Goal: Task Accomplishment & Management: Complete application form

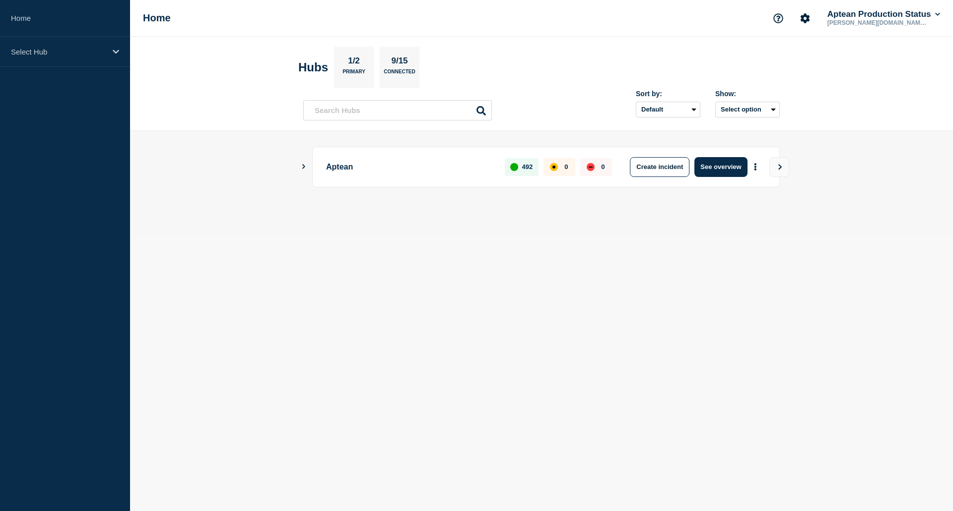
click at [302, 166] on icon "Show Connected Hubs" at bounding box center [303, 166] width 6 height 5
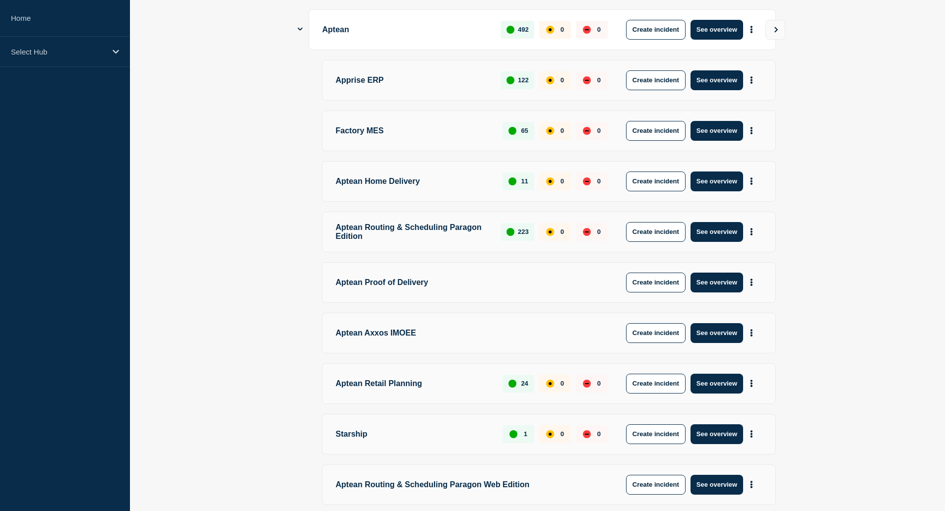
scroll to position [181, 0]
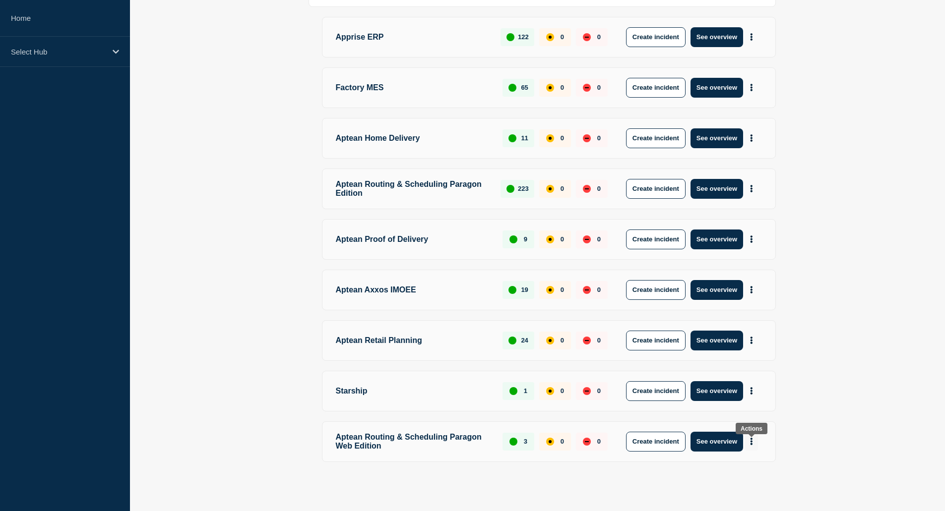
click at [755, 447] on button "More actions" at bounding box center [751, 442] width 13 height 18
click at [758, 475] on button "Create maintenance" at bounding box center [747, 476] width 67 height 8
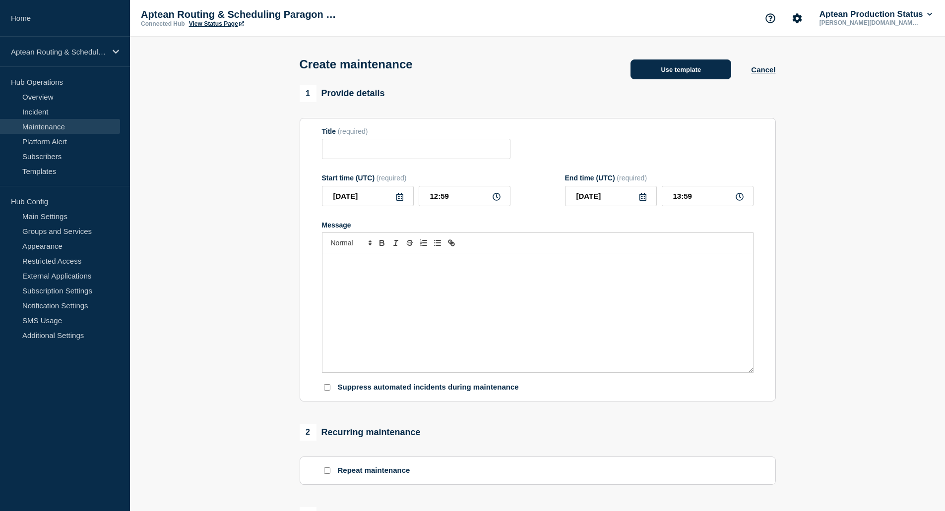
click at [661, 72] on button "Use template" at bounding box center [681, 70] width 101 height 20
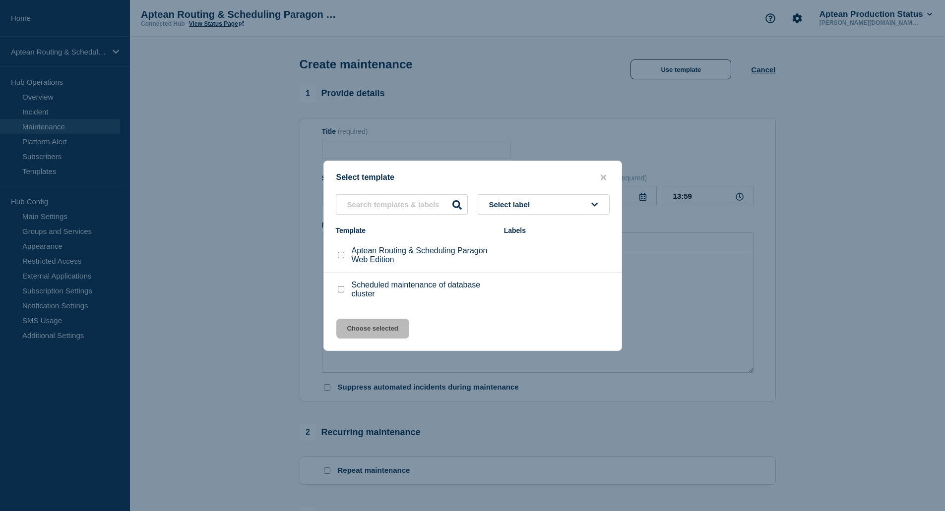
click at [337, 262] on div "Aptean Routing & Scheduling Paragon Web Edition" at bounding box center [415, 256] width 158 height 18
click at [340, 260] on div at bounding box center [341, 256] width 10 height 10
click at [340, 258] on input "Aptean Routing & Scheduling Paragon Web Edition checkbox" at bounding box center [341, 255] width 6 height 6
checkbox input "true"
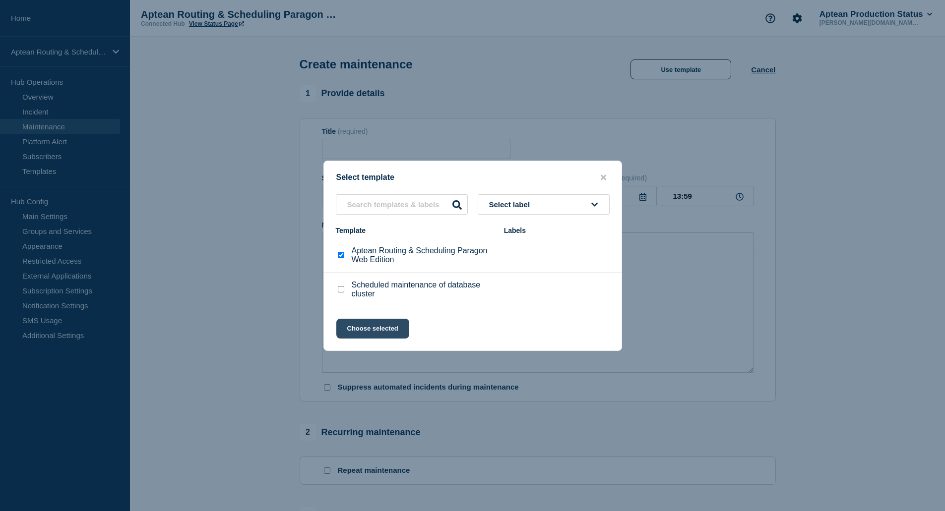
click at [373, 330] on button "Choose selected" at bounding box center [372, 329] width 73 height 20
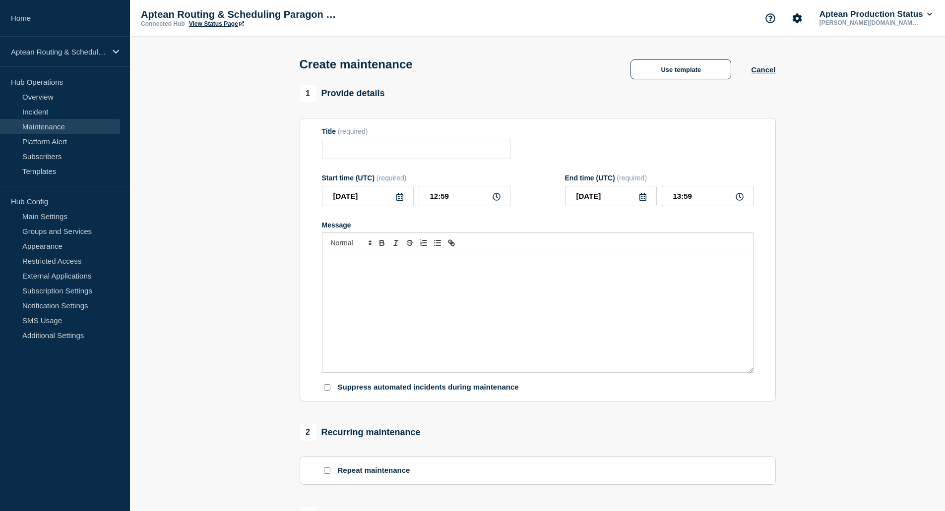
type input "Aptean Routing & Scheduling Paragon Web Edition"
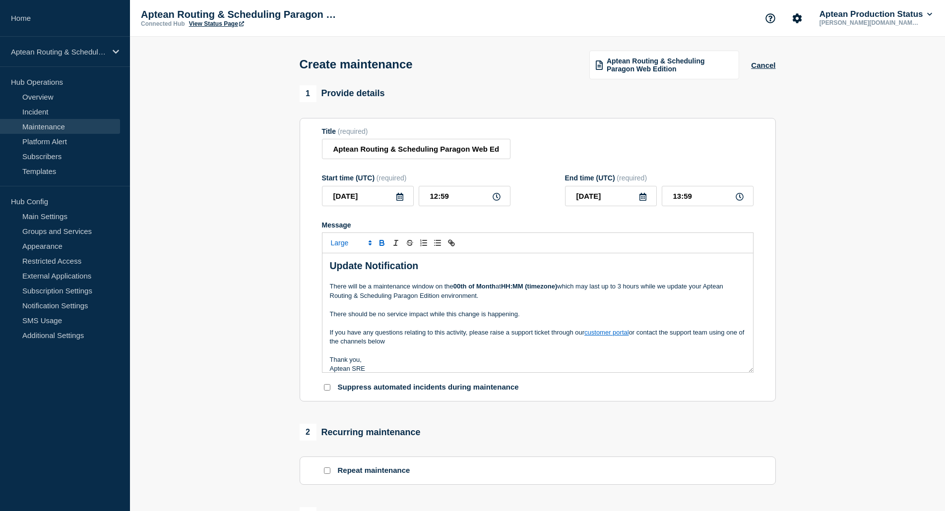
click at [462, 290] on strong "00th of Month" at bounding box center [474, 286] width 42 height 7
click at [509, 287] on strong "HH:MM (timezone)" at bounding box center [531, 286] width 56 height 7
drag, startPoint x: 508, startPoint y: 288, endPoint x: 529, endPoint y: 292, distance: 22.3
click at [529, 290] on strong "HH:MM (timezone)" at bounding box center [531, 286] width 56 height 7
drag, startPoint x: 554, startPoint y: 289, endPoint x: 527, endPoint y: 290, distance: 26.8
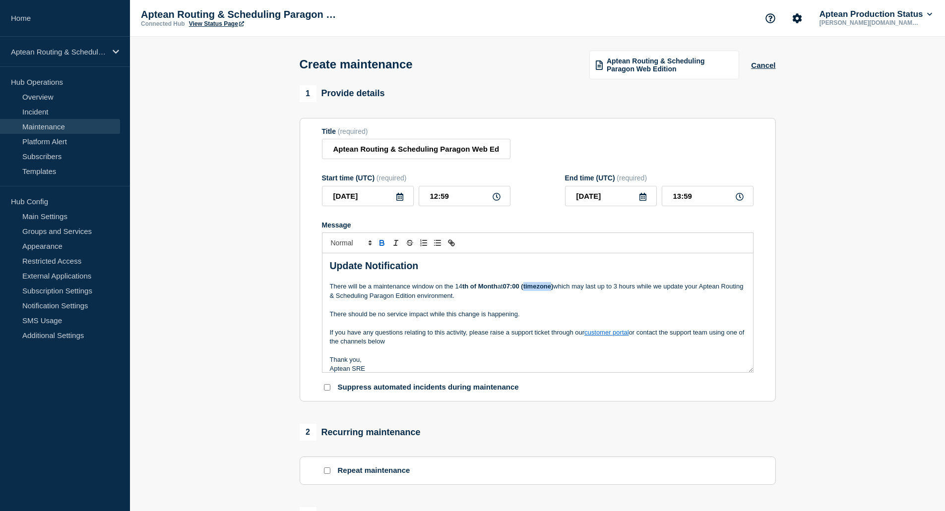
click at [527, 290] on strong "07:00 (timezone)" at bounding box center [528, 286] width 51 height 7
drag, startPoint x: 498, startPoint y: 291, endPoint x: 479, endPoint y: 291, distance: 18.4
click at [479, 291] on p "There will be a maintenance window on the 14 th of Month at 07:00 (BST) which m…" at bounding box center [538, 291] width 416 height 18
drag, startPoint x: 455, startPoint y: 287, endPoint x: 460, endPoint y: 289, distance: 5.2
click at [460, 289] on p "There will be a maintenance window on the [DATE] 07:00 (BST) which may last up …" at bounding box center [538, 291] width 416 height 18
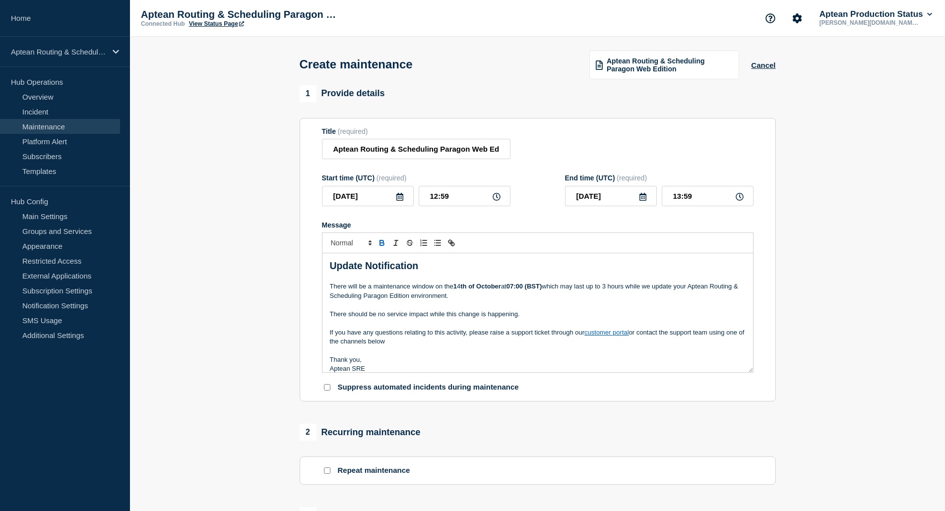
click at [567, 334] on p "If you have any questions relating to this activity, please raise a support tic…" at bounding box center [538, 337] width 416 height 18
click at [467, 196] on input "12:59" at bounding box center [465, 196] width 92 height 20
click at [407, 200] on input "[DATE]" at bounding box center [368, 196] width 92 height 20
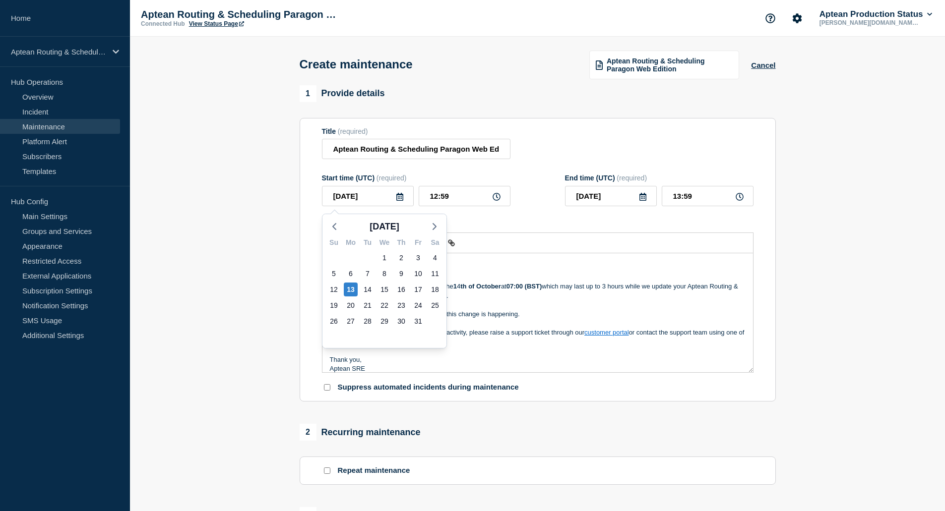
click at [402, 201] on icon at bounding box center [399, 197] width 7 height 8
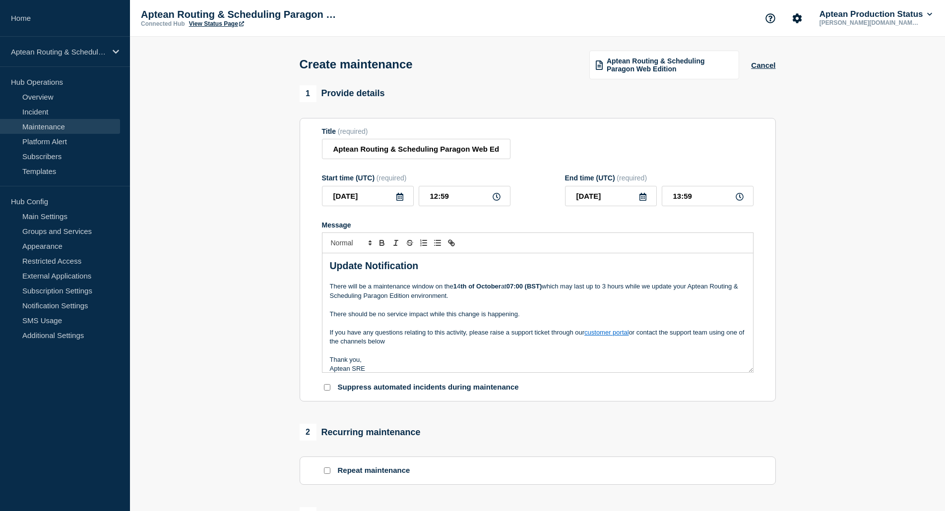
click at [402, 201] on icon at bounding box center [399, 197] width 7 height 8
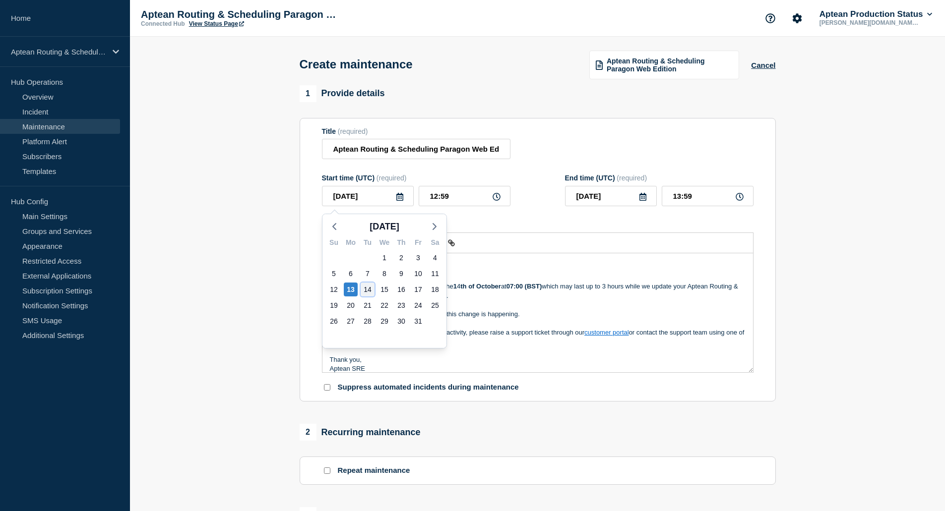
click at [372, 290] on div "14" at bounding box center [368, 290] width 14 height 14
type input "[DATE]"
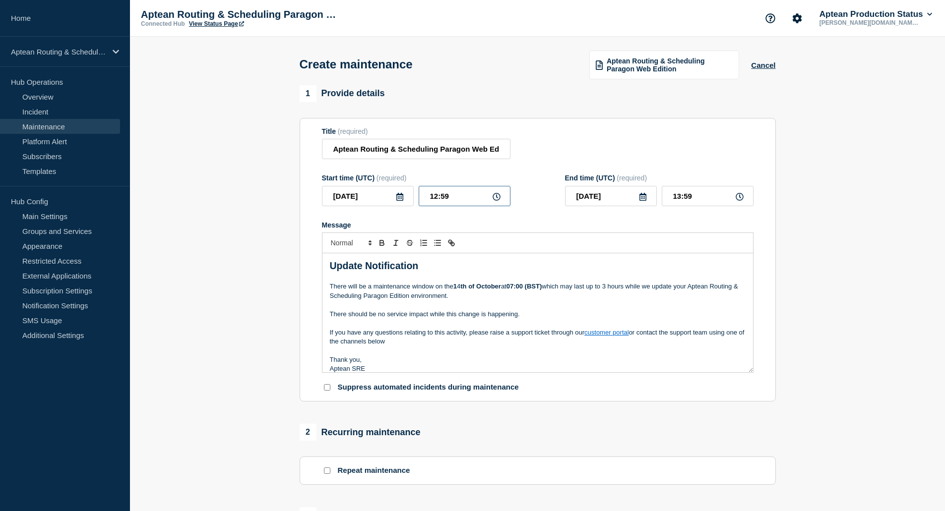
click at [470, 196] on input "12:59" at bounding box center [465, 196] width 92 height 20
click at [499, 197] on icon at bounding box center [497, 197] width 8 height 8
click at [462, 202] on input "12:59" at bounding box center [465, 196] width 92 height 20
drag, startPoint x: 462, startPoint y: 202, endPoint x: 361, endPoint y: 194, distance: 102.0
click at [361, 194] on div "[DATE] 12:59" at bounding box center [416, 196] width 189 height 20
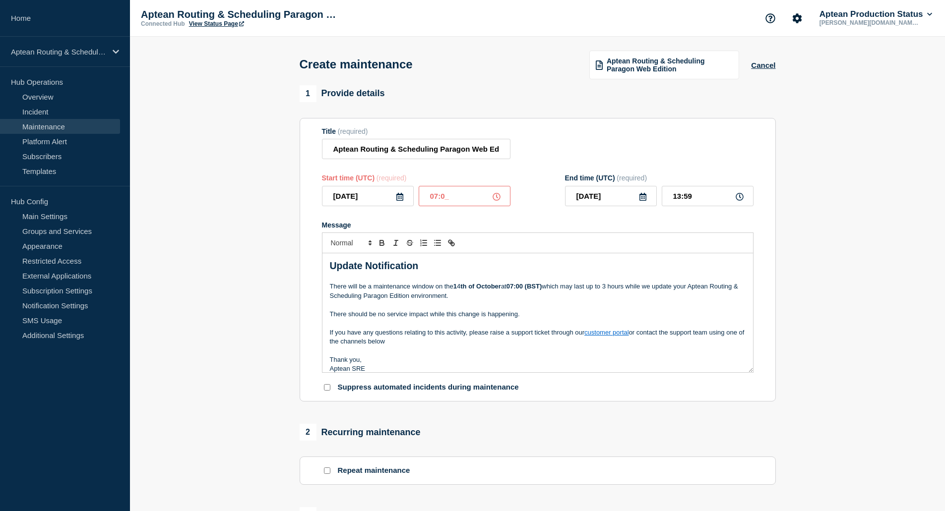
type input "07:00"
click at [707, 201] on input "08:00" at bounding box center [708, 196] width 92 height 20
type input "10:00"
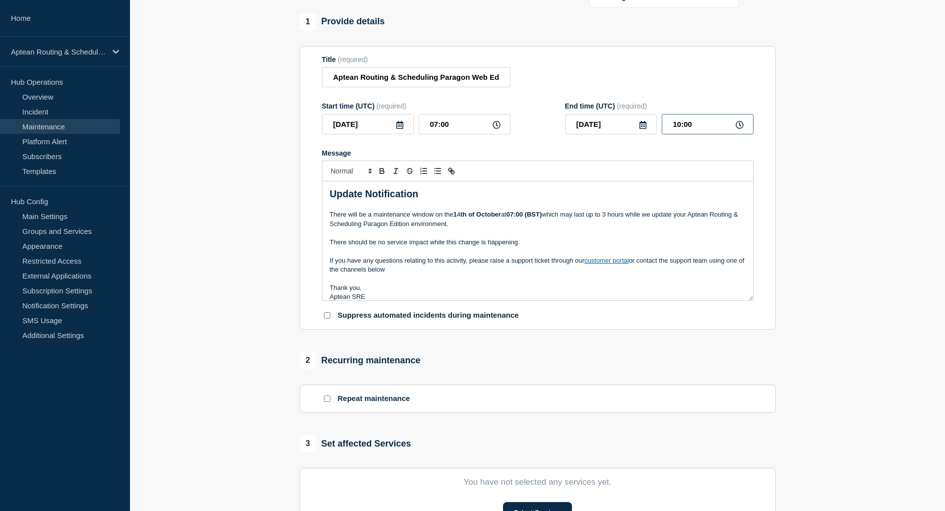
scroll to position [149, 0]
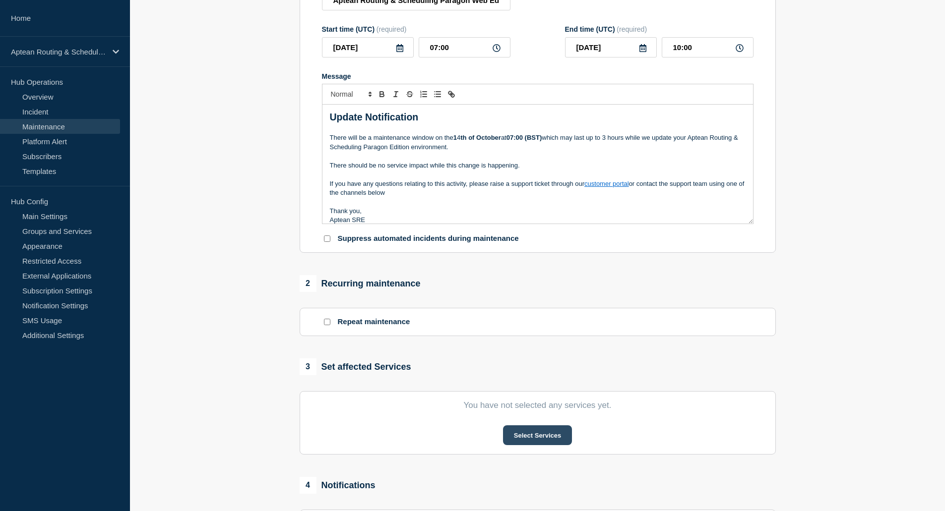
click at [533, 432] on button "Select Services" at bounding box center [537, 436] width 69 height 20
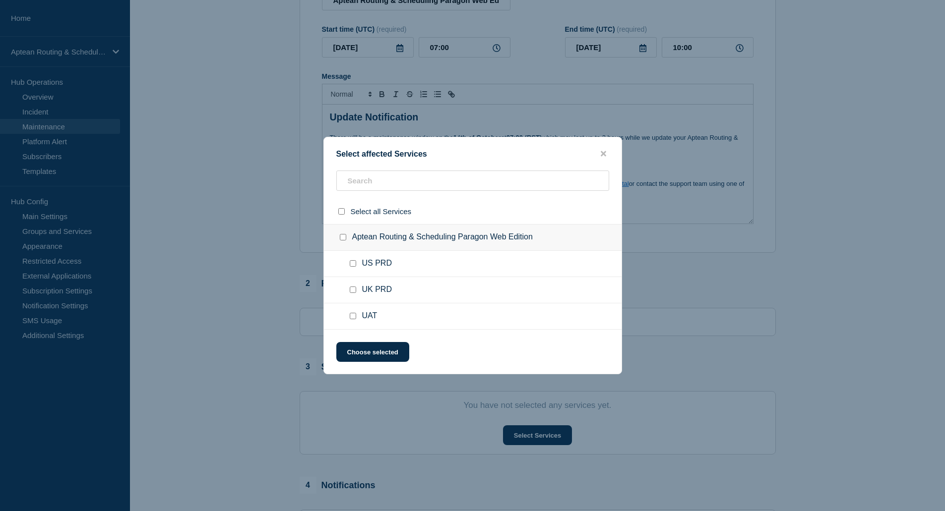
click at [362, 267] on span "US PRD" at bounding box center [377, 264] width 30 height 10
click at [360, 264] on div at bounding box center [355, 264] width 14 height 10
click at [357, 264] on div at bounding box center [355, 264] width 14 height 10
click at [352, 264] on input "US PRD checkbox" at bounding box center [353, 263] width 6 height 6
checkbox input "true"
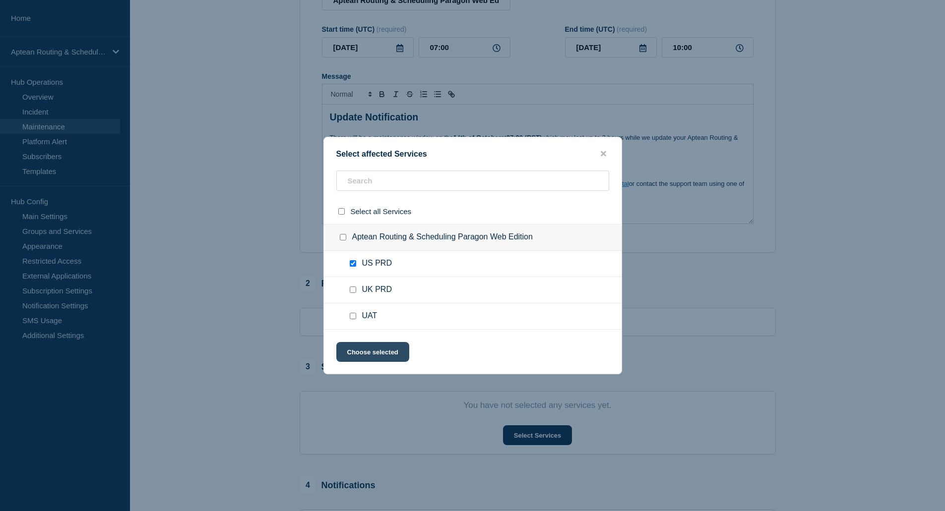
click at [395, 355] on button "Choose selected" at bounding box center [372, 352] width 73 height 20
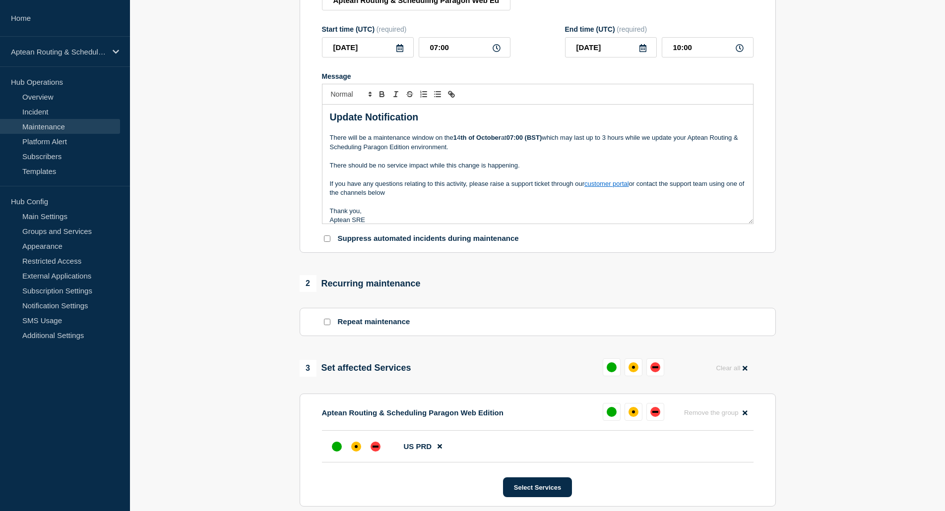
click at [527, 133] on p "Message" at bounding box center [538, 129] width 416 height 9
click at [527, 139] on strong "07:00 (BST)" at bounding box center [525, 137] width 36 height 7
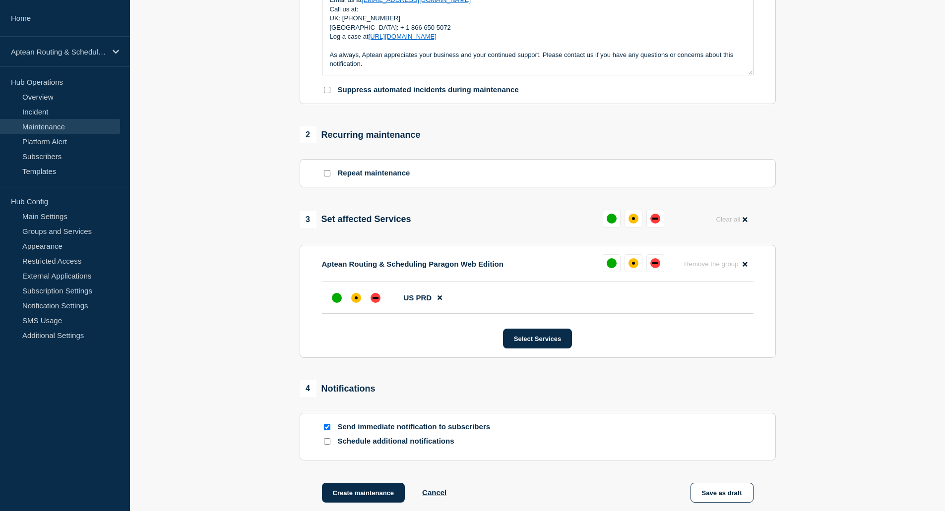
scroll to position [347, 0]
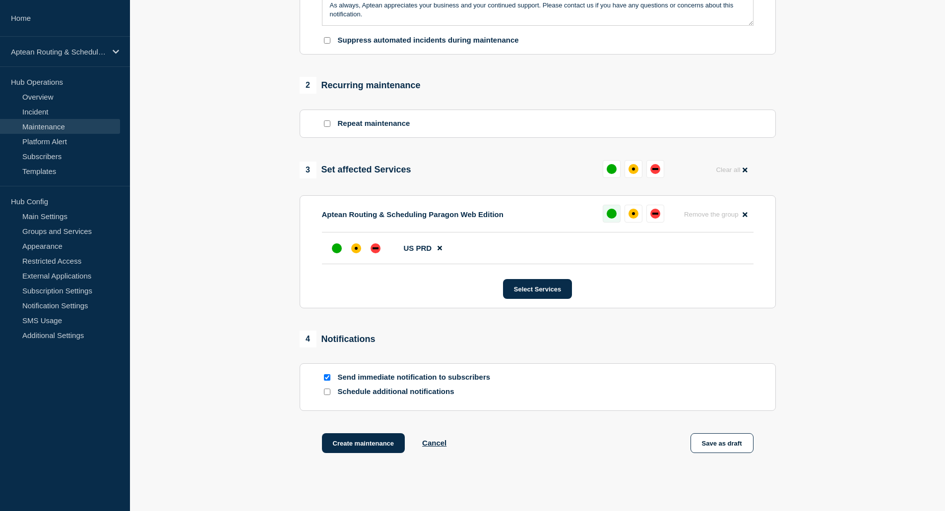
click at [607, 221] on button at bounding box center [612, 214] width 18 height 18
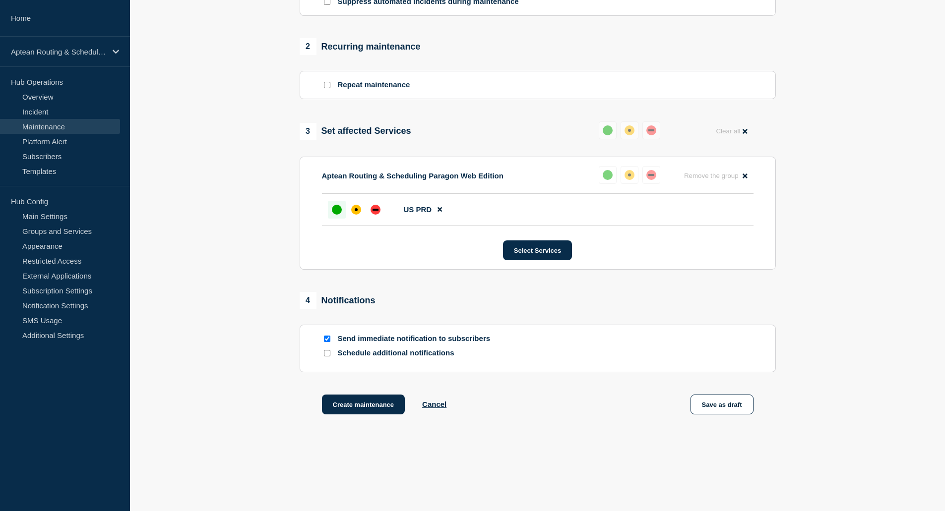
scroll to position [397, 0]
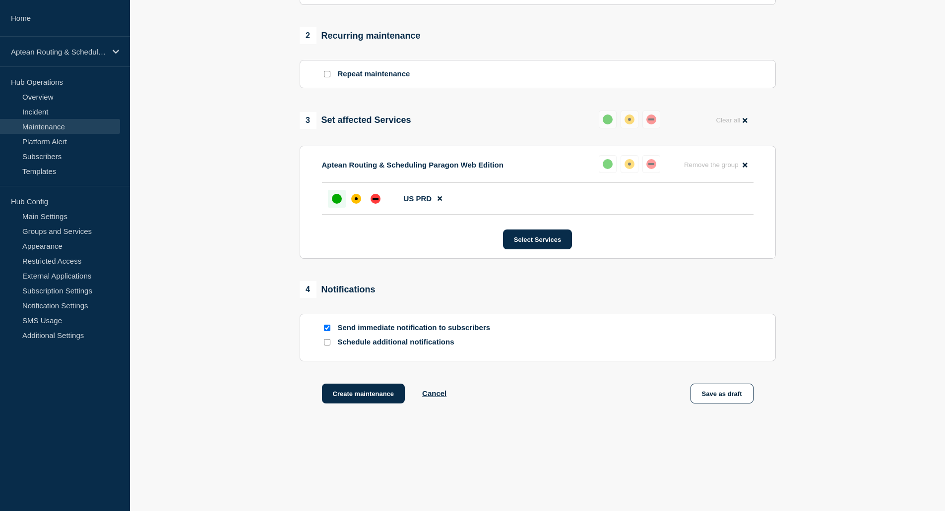
click at [445, 343] on p "Schedule additional notifications" at bounding box center [417, 342] width 159 height 9
click at [326, 344] on input "Schedule additional notifications" at bounding box center [327, 342] width 6 height 6
checkbox input "true"
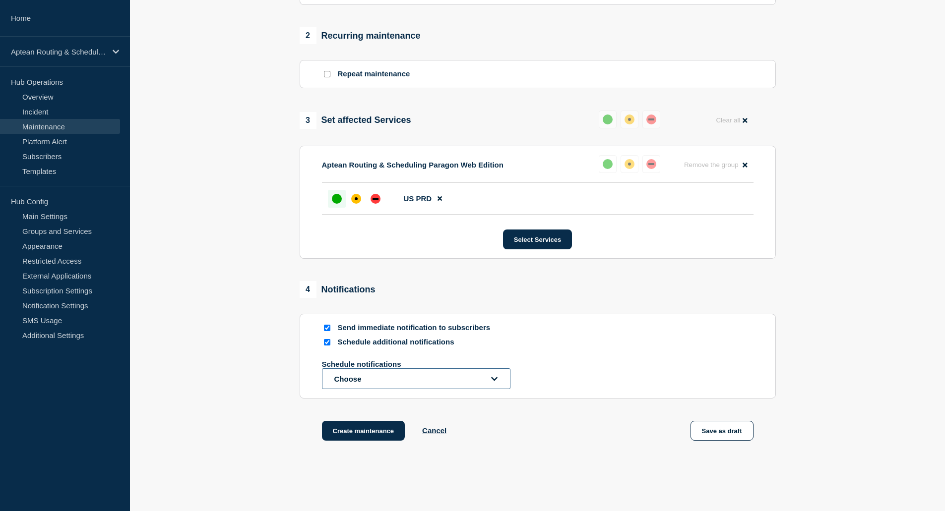
click at [395, 382] on button "Choose" at bounding box center [416, 379] width 189 height 21
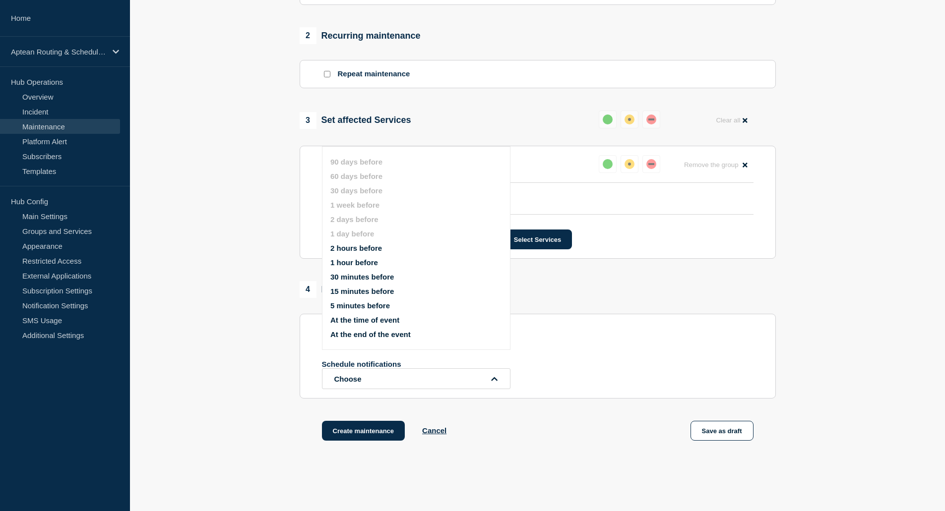
click at [363, 260] on button "1 hour before" at bounding box center [354, 262] width 48 height 8
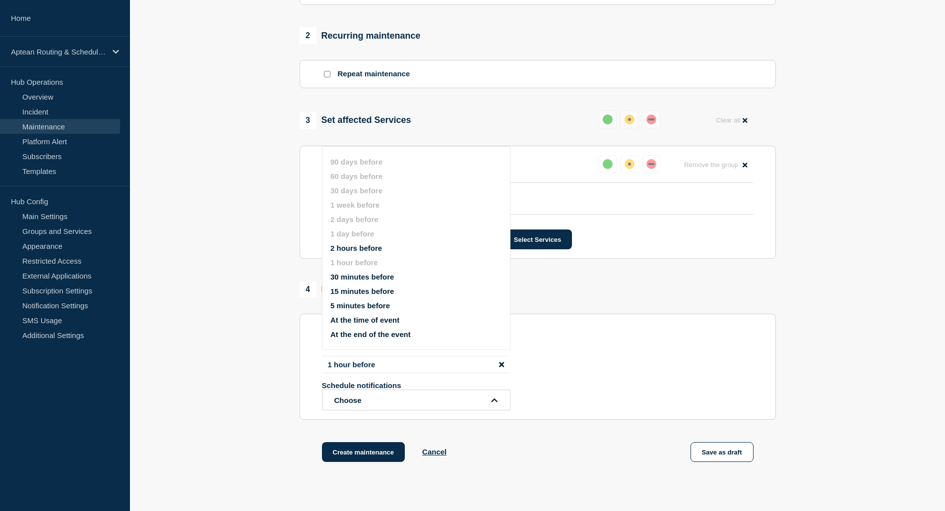
click at [382, 322] on button "At the time of event" at bounding box center [364, 320] width 69 height 8
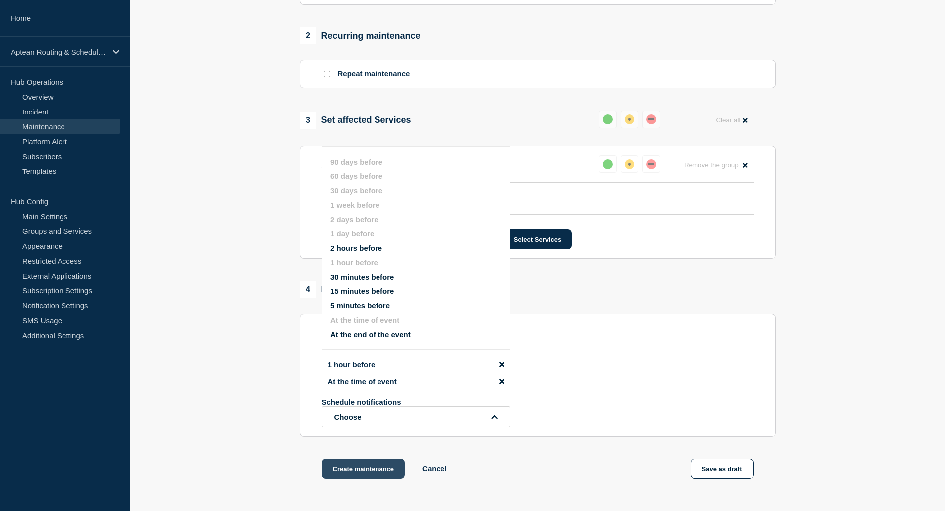
click at [355, 476] on button "Create maintenance" at bounding box center [363, 469] width 83 height 20
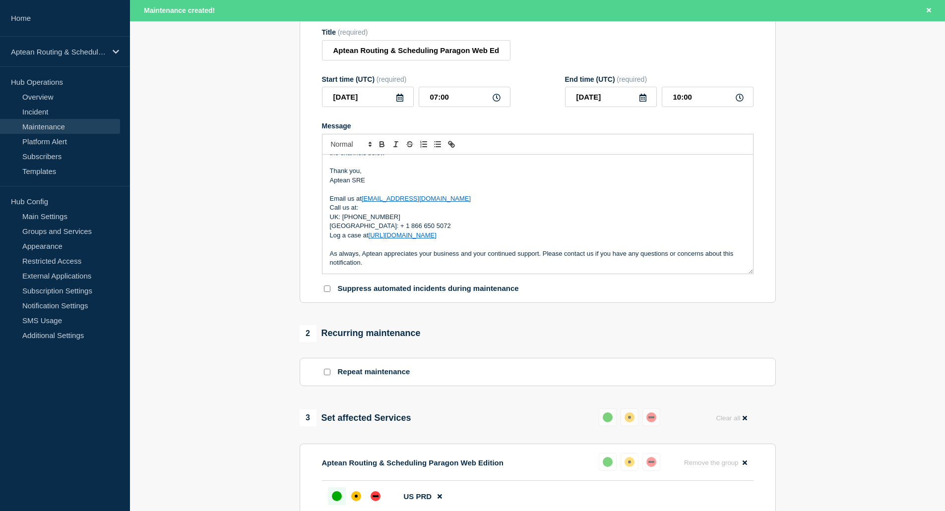
scroll to position [0, 0]
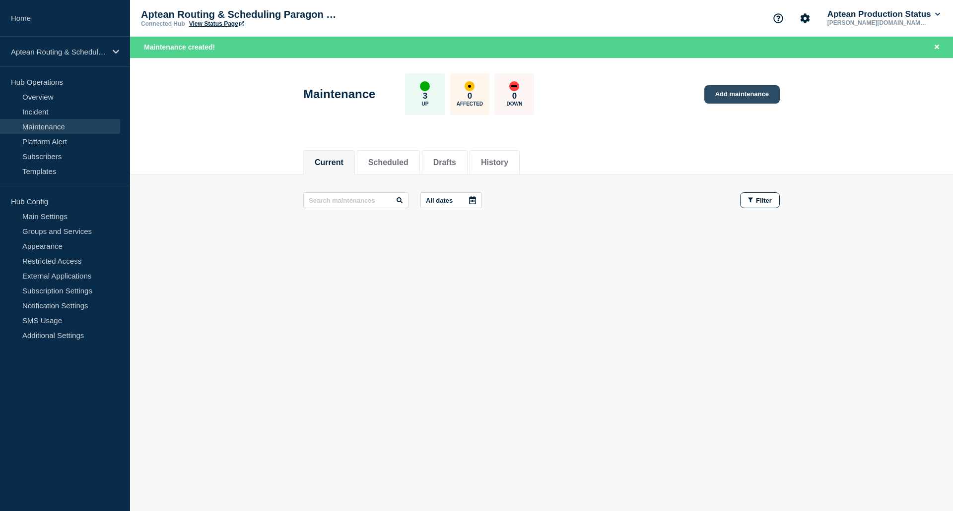
click at [750, 93] on link "Add maintenance" at bounding box center [741, 94] width 75 height 18
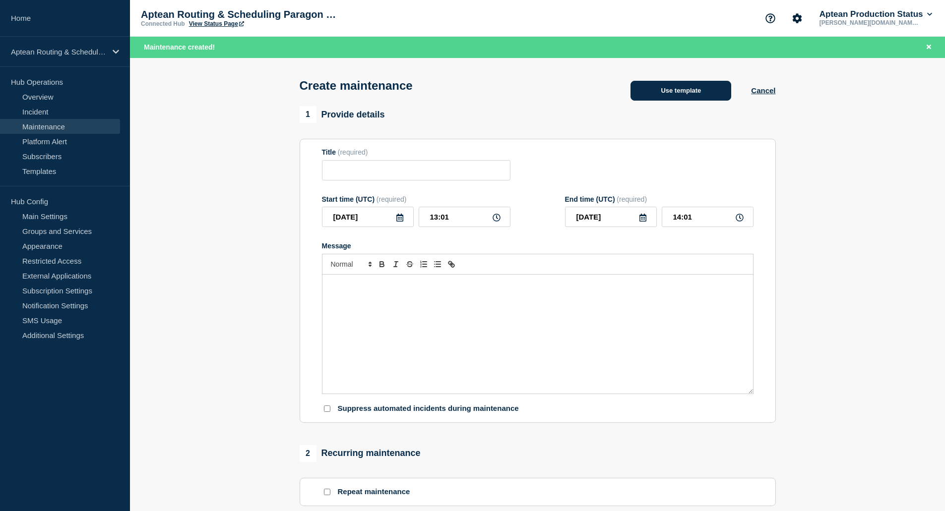
click at [674, 96] on button "Use template" at bounding box center [681, 91] width 101 height 20
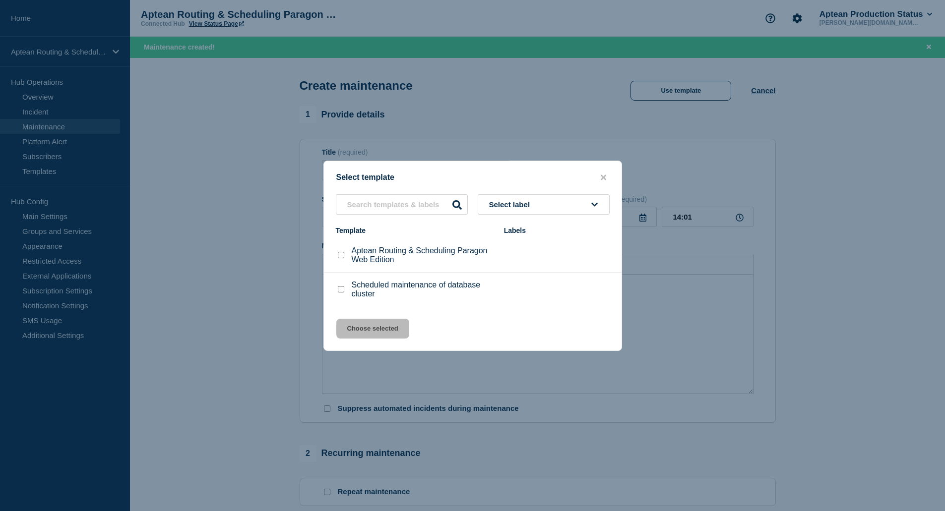
click at [340, 256] on input "Aptean Routing & Scheduling Paragon Web Edition checkbox" at bounding box center [341, 255] width 6 height 6
checkbox input "true"
click at [391, 335] on button "Choose selected" at bounding box center [372, 329] width 73 height 20
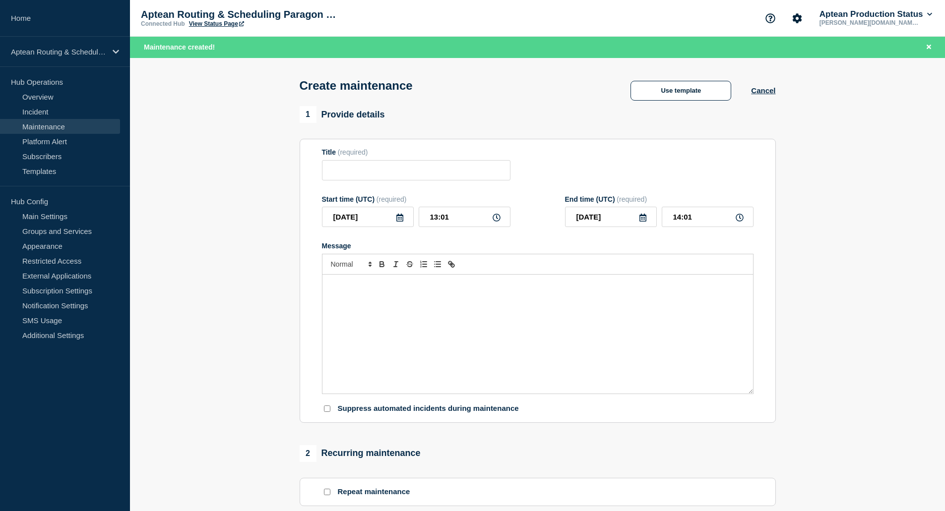
type input "Aptean Routing & Scheduling Paragon Web Edition"
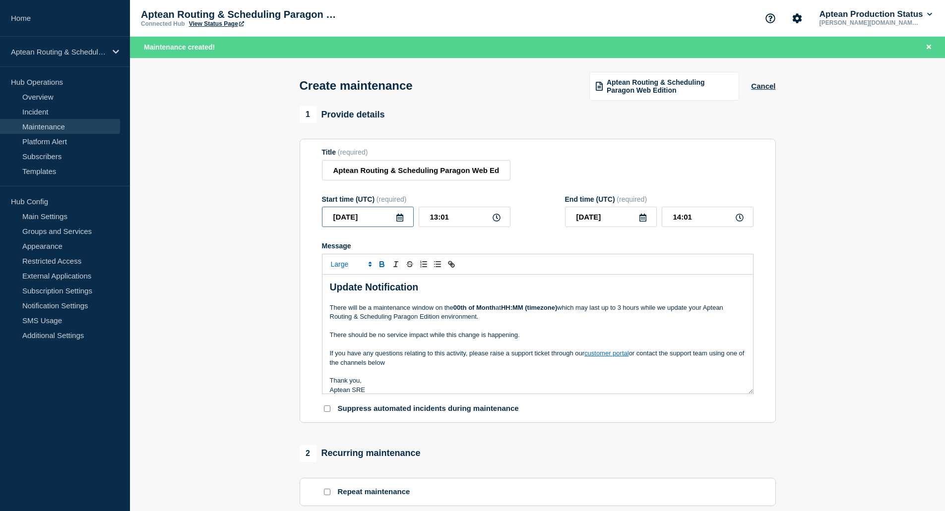
click at [381, 220] on input "[DATE]" at bounding box center [368, 217] width 92 height 20
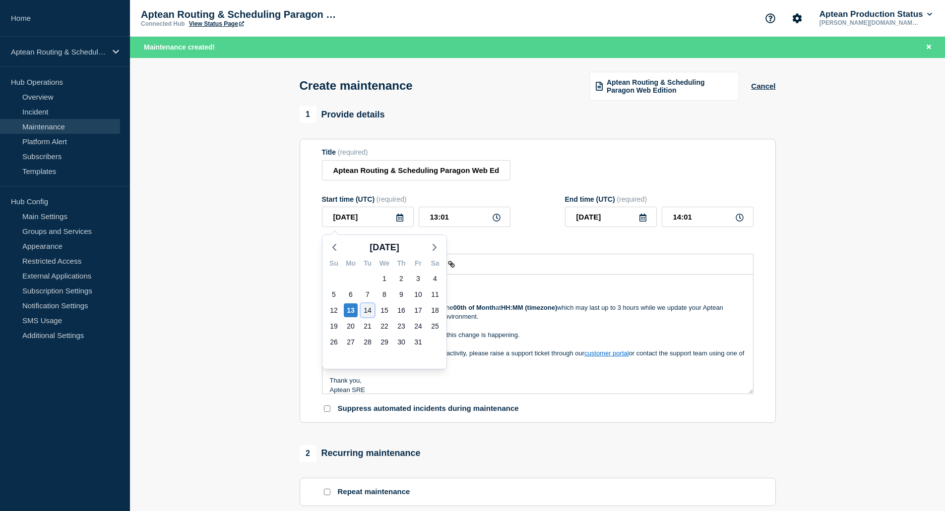
click at [367, 313] on div "14" at bounding box center [368, 311] width 14 height 14
type input "[DATE]"
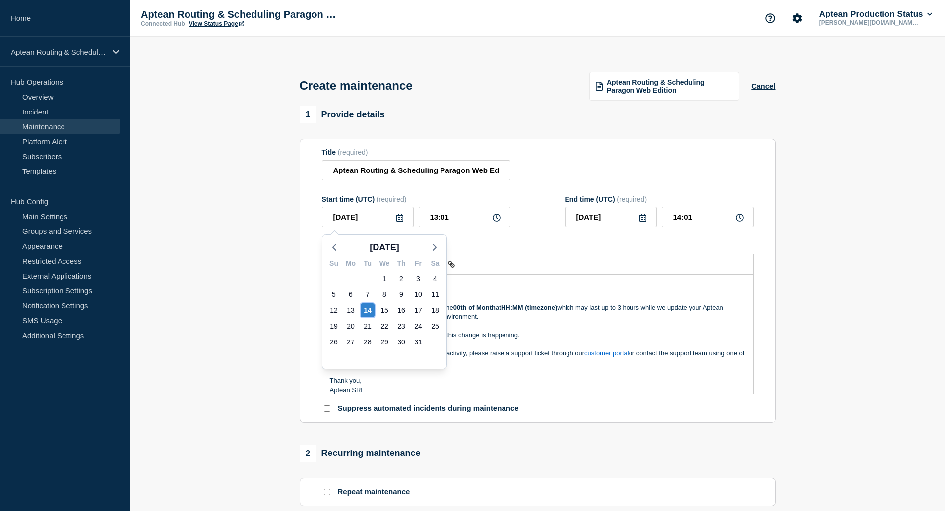
drag, startPoint x: 367, startPoint y: 313, endPoint x: 442, endPoint y: 232, distance: 110.2
click at [367, 312] on div "[DATE] Su Mo Tu We Th Fr Sa 28 29 30 1 2 3 4 5 6 7 8 9 10 11 12 13 14 15 16 17 …" at bounding box center [384, 300] width 125 height 140
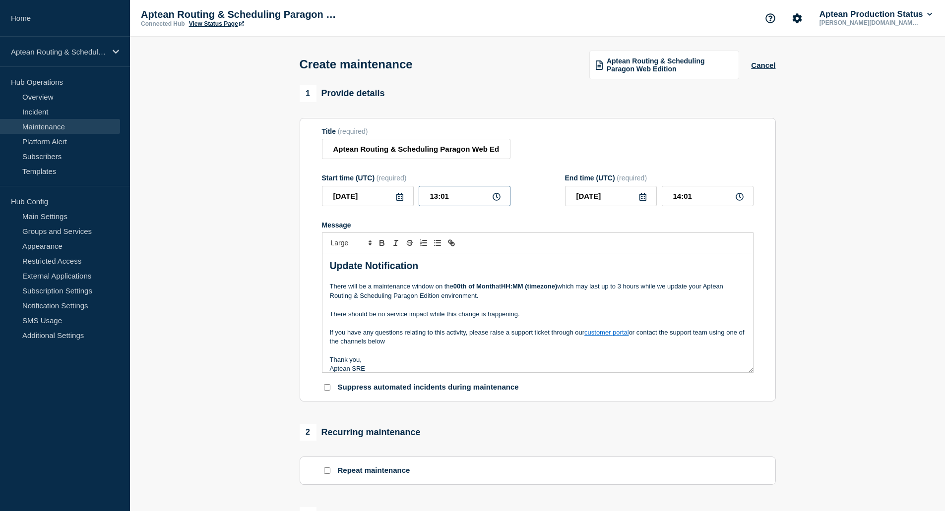
drag, startPoint x: 470, startPoint y: 197, endPoint x: 387, endPoint y: 197, distance: 83.3
click at [387, 197] on div "[DATE] 13:01" at bounding box center [416, 196] width 189 height 20
type input "09:00"
drag, startPoint x: 724, startPoint y: 199, endPoint x: 632, endPoint y: 198, distance: 92.3
click at [632, 198] on div "[DATE] 10:00" at bounding box center [659, 196] width 189 height 20
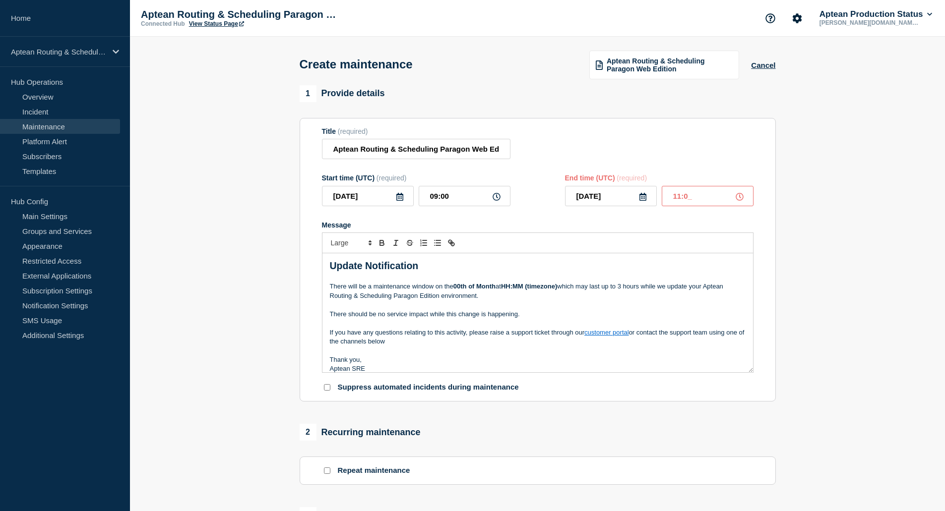
type input "11:00"
click at [463, 288] on strong "00th of Month" at bounding box center [474, 286] width 42 height 7
click at [497, 289] on strong "th of Month" at bounding box center [479, 286] width 35 height 7
drag, startPoint x: 497, startPoint y: 289, endPoint x: 485, endPoint y: 290, distance: 11.9
click at [485, 290] on strong "th of Month" at bounding box center [479, 286] width 35 height 7
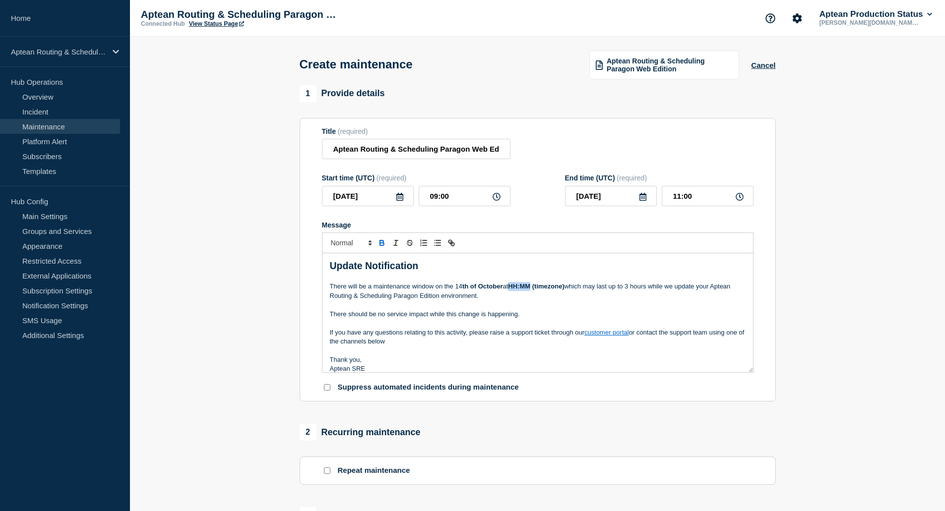
drag, startPoint x: 533, startPoint y: 289, endPoint x: 511, endPoint y: 289, distance: 21.8
click at [511, 289] on p "There will be a maintenance window on the [DATE] at HH:MM (timezone) which may …" at bounding box center [538, 291] width 416 height 18
drag, startPoint x: 569, startPoint y: 289, endPoint x: 542, endPoint y: 290, distance: 27.3
click at [542, 290] on strong "09:00am (timezone)" at bounding box center [538, 286] width 60 height 7
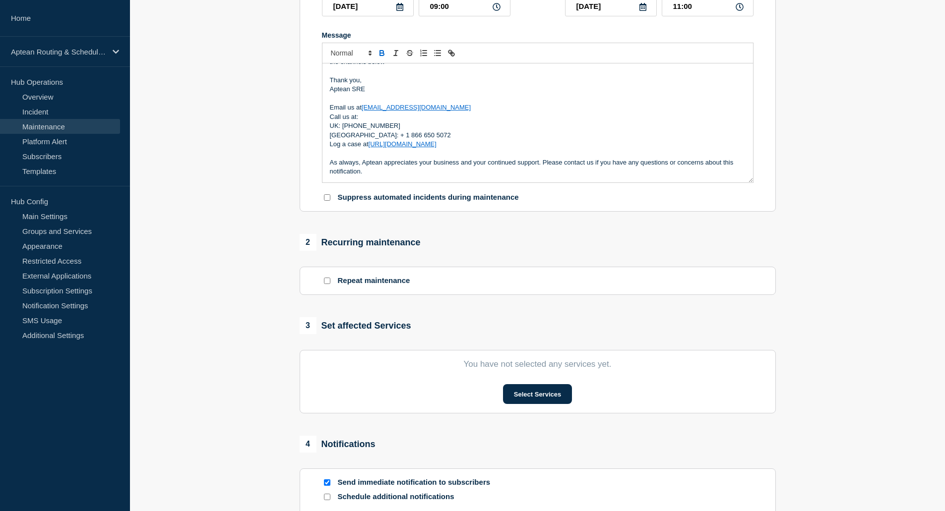
scroll to position [198, 0]
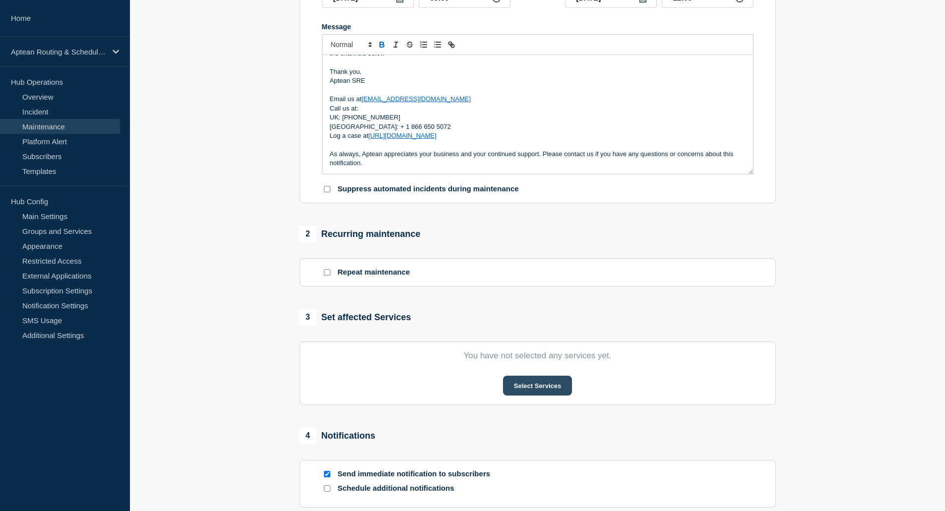
click at [535, 391] on button "Select Services" at bounding box center [537, 386] width 69 height 20
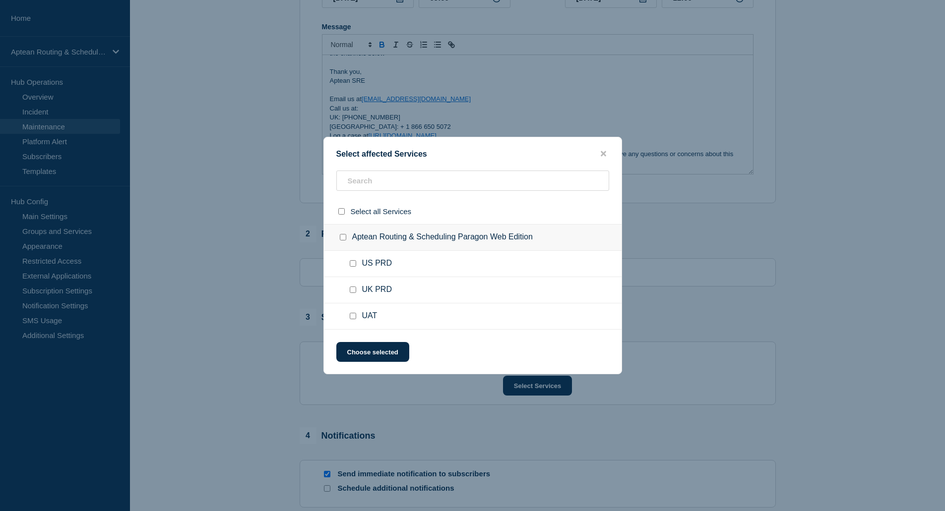
click at [355, 290] on input "UK PRD checkbox" at bounding box center [353, 290] width 6 height 6
checkbox input "true"
click at [392, 358] on button "Choose selected" at bounding box center [372, 352] width 73 height 20
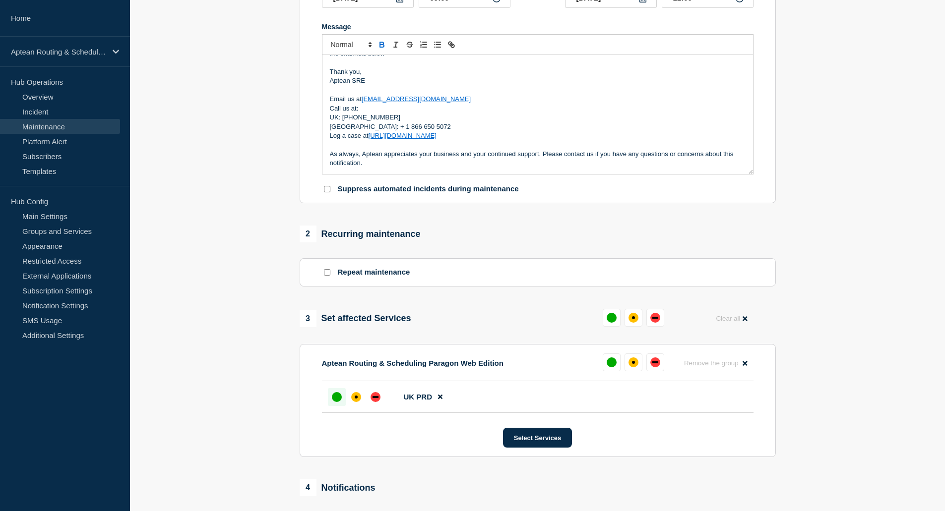
click at [332, 397] on div "up" at bounding box center [337, 397] width 10 height 10
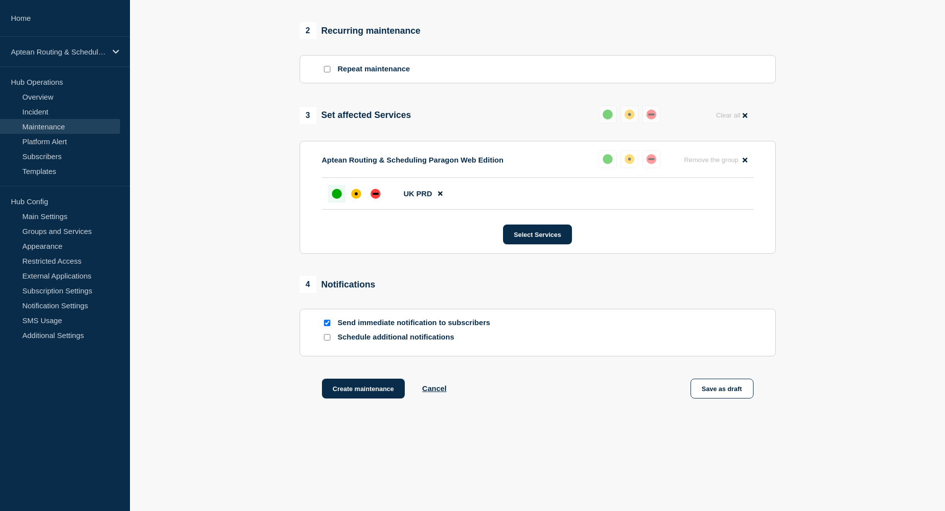
scroll to position [406, 0]
click at [374, 339] on p "Schedule additional notifications" at bounding box center [417, 335] width 159 height 9
click at [325, 338] on input "Schedule additional notifications" at bounding box center [327, 336] width 6 height 6
checkbox input "true"
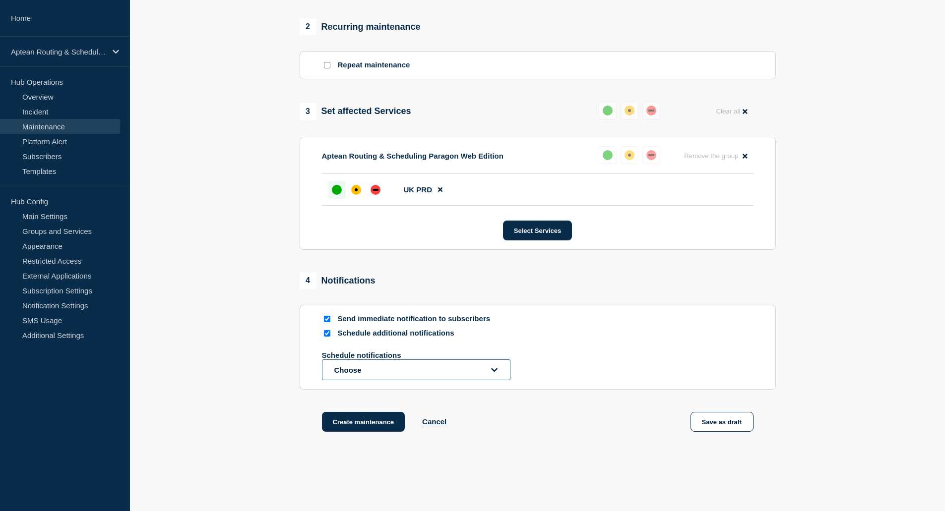
click at [366, 372] on button "Choose" at bounding box center [416, 370] width 189 height 21
click at [368, 368] on button "Choose" at bounding box center [416, 370] width 189 height 21
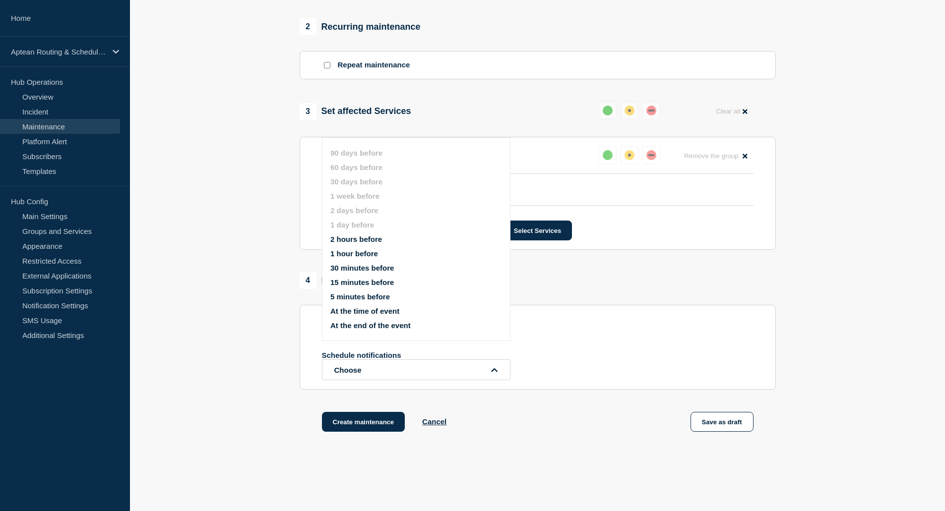
click at [368, 257] on button "1 hour before" at bounding box center [354, 254] width 48 height 8
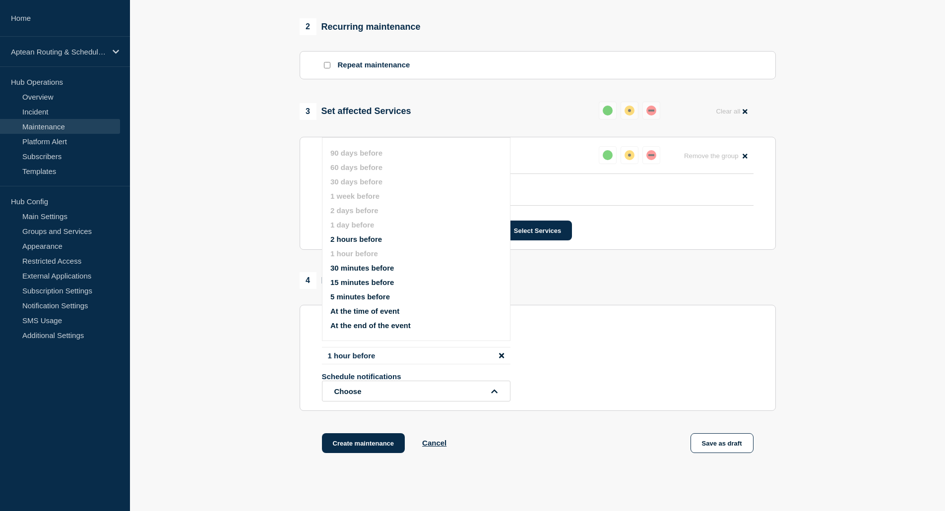
click at [375, 309] on button "At the time of event" at bounding box center [364, 311] width 69 height 8
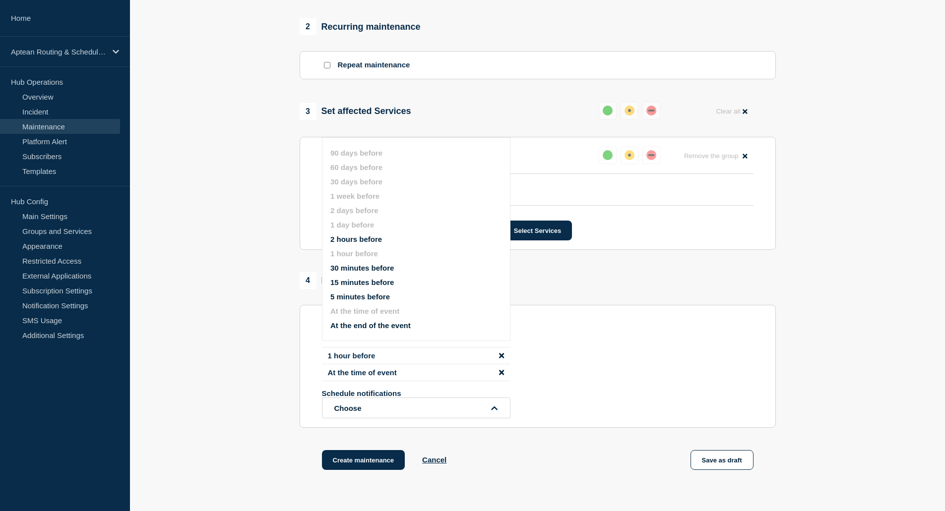
click at [251, 337] on section "1 Provide details Title (required) Aptean Routing & Scheduling Paragon Web Edit…" at bounding box center [537, 88] width 815 height 816
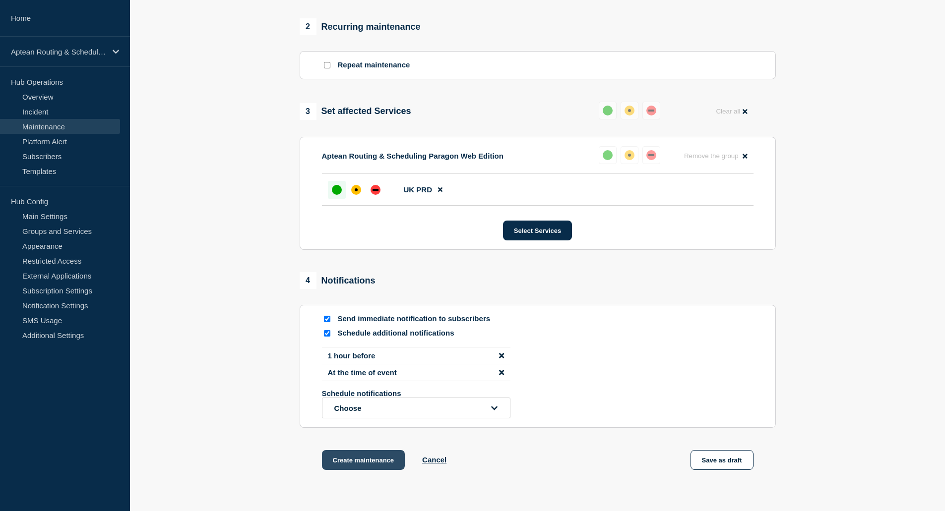
click at [363, 464] on button "Create maintenance" at bounding box center [363, 460] width 83 height 20
